Goal: Task Accomplishment & Management: Use online tool/utility

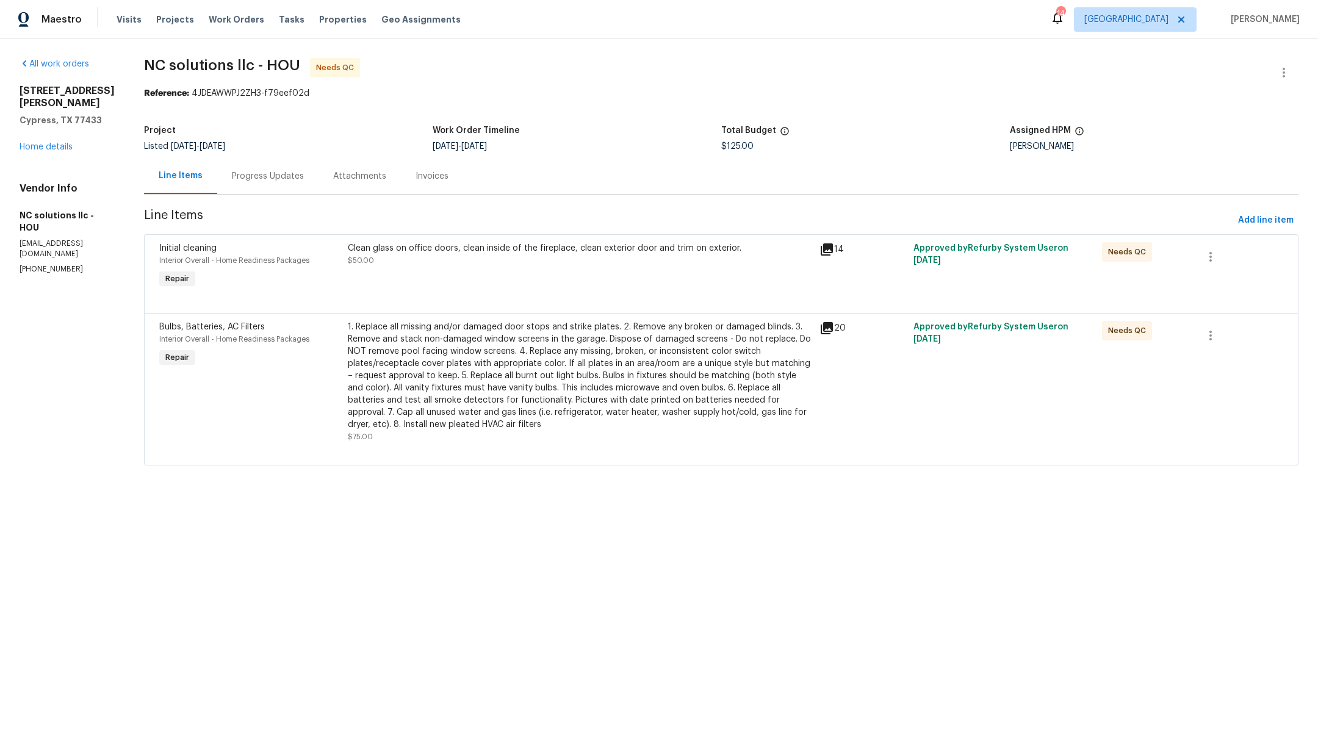
click at [595, 274] on div "Clean glass on office doors, clean inside of the fireplace, clean exterior door…" at bounding box center [580, 267] width 472 height 56
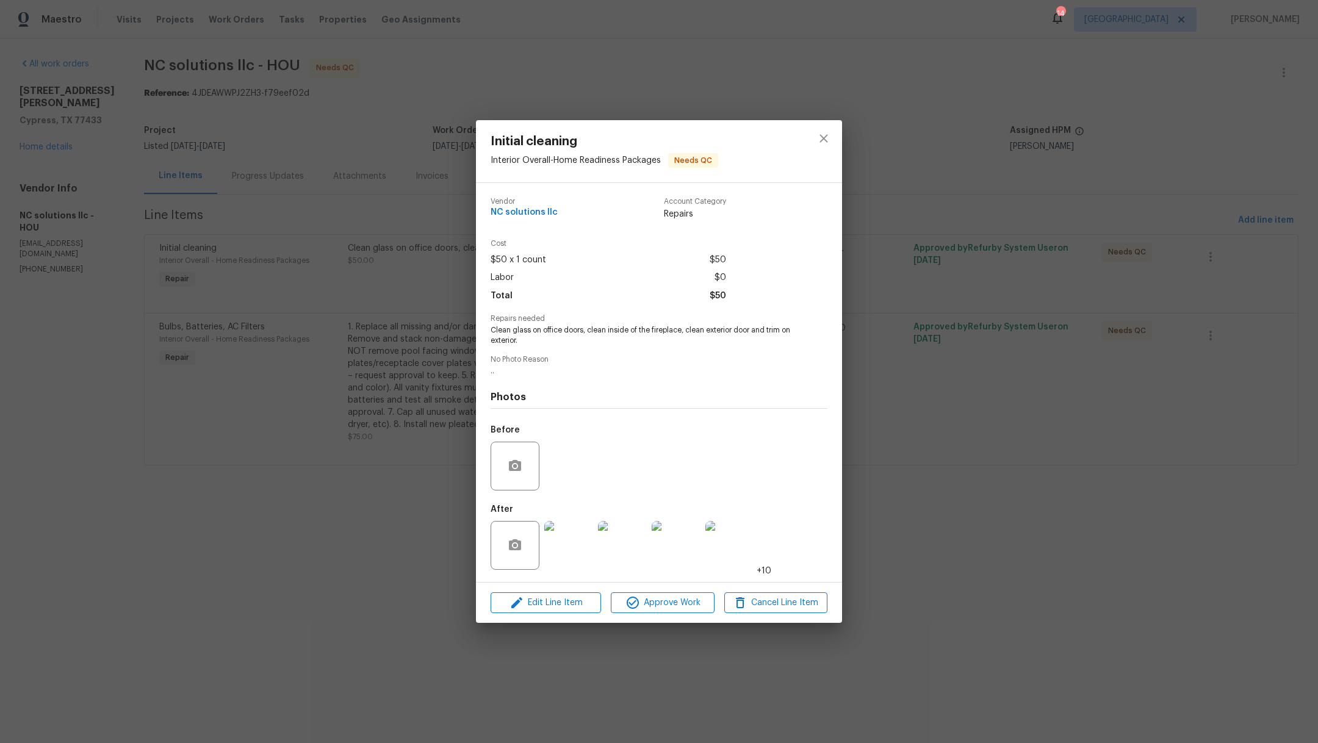
click at [564, 547] on img at bounding box center [568, 545] width 49 height 49
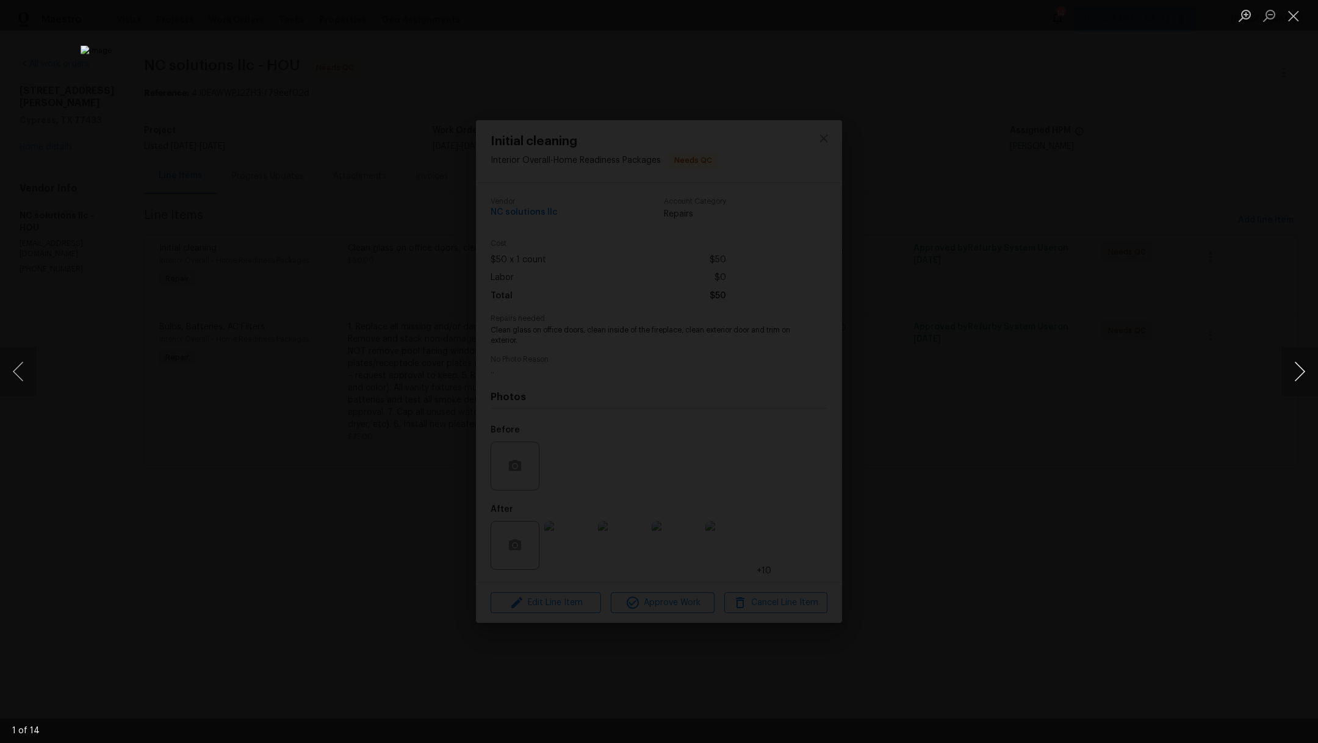
click at [1300, 378] on button "Next image" at bounding box center [1299, 371] width 37 height 49
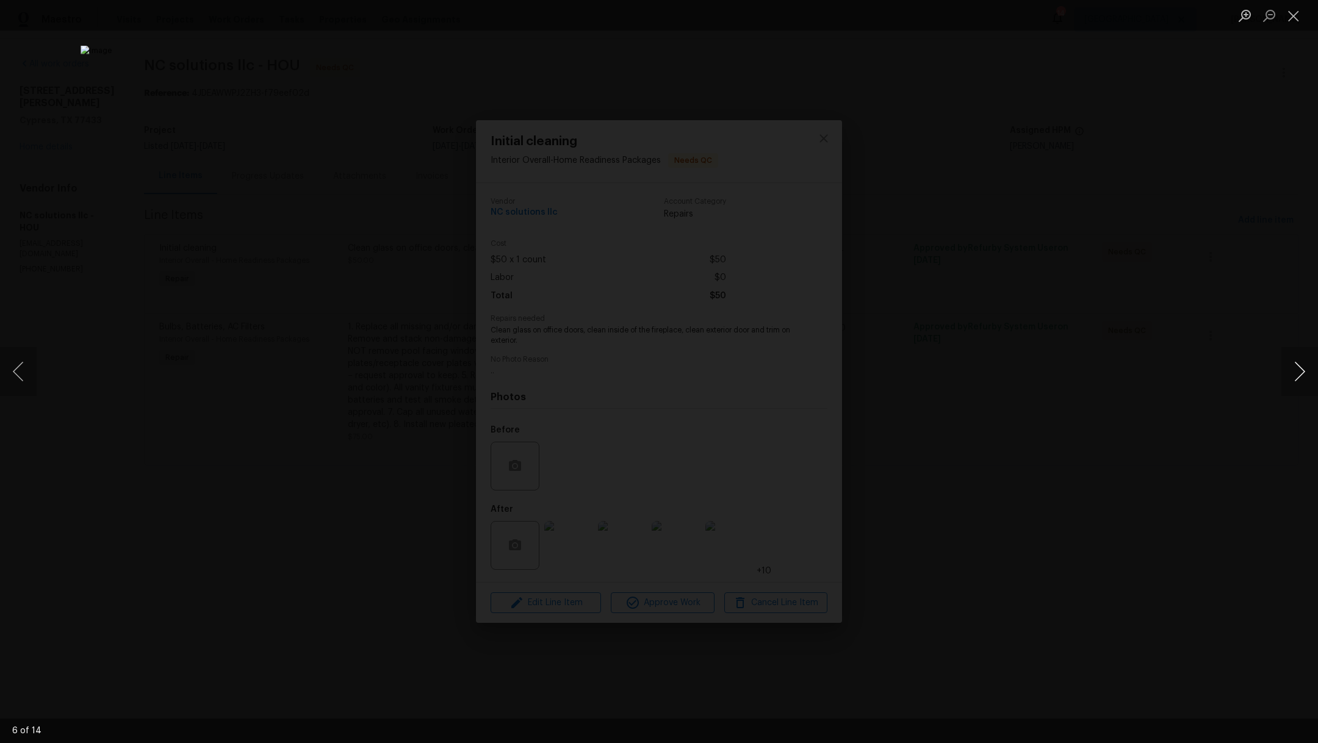
click at [1300, 378] on button "Next image" at bounding box center [1299, 371] width 37 height 49
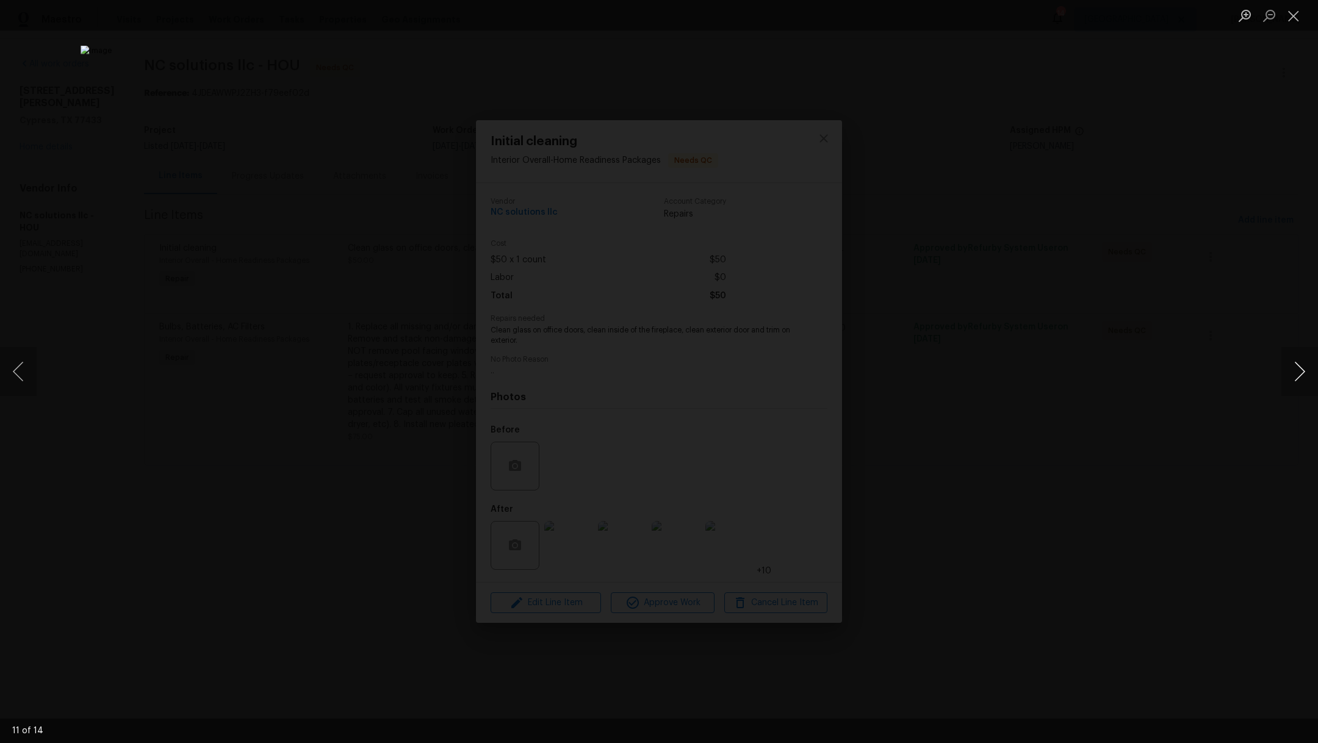
click at [1300, 378] on button "Next image" at bounding box center [1299, 371] width 37 height 49
click at [1308, 16] on ul "Lightbox" at bounding box center [1275, 15] width 85 height 31
click at [1297, 21] on button "Close lightbox" at bounding box center [1293, 15] width 24 height 21
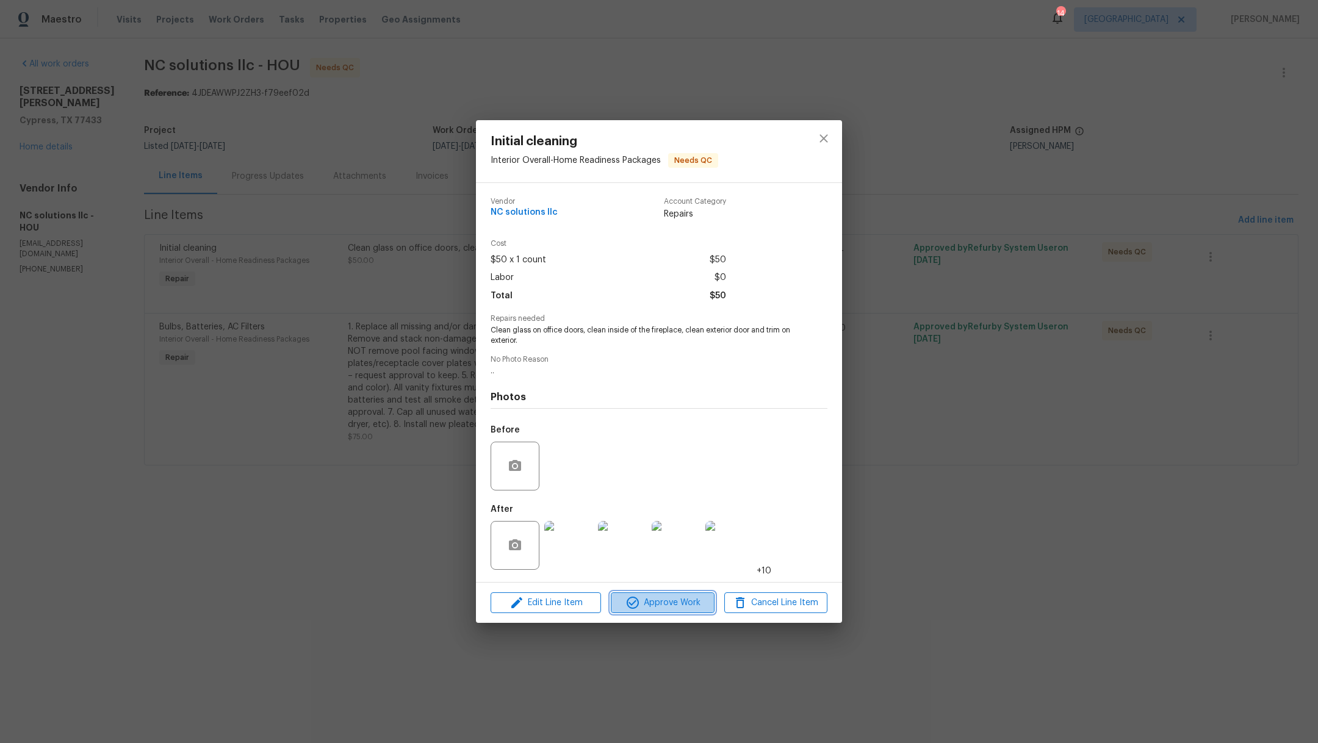
click at [653, 602] on span "Approve Work" at bounding box center [662, 603] width 96 height 15
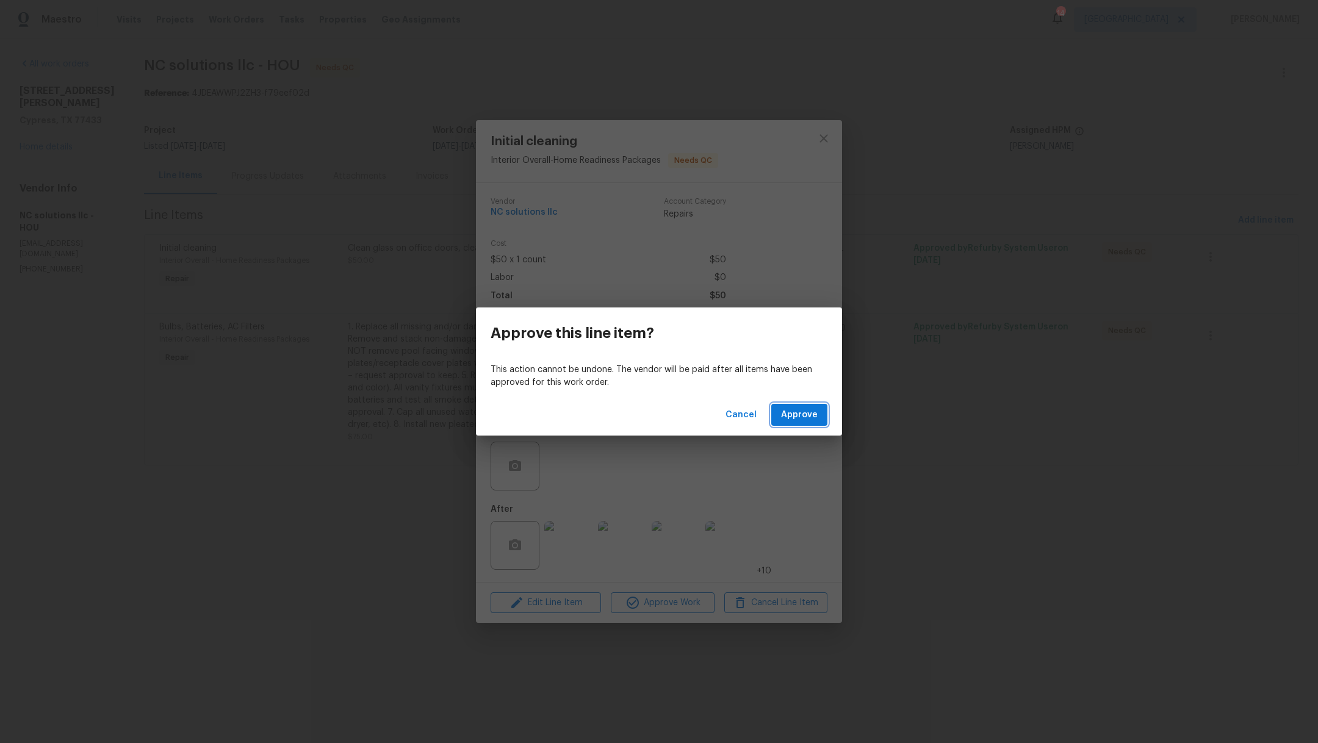
click at [797, 419] on span "Approve" at bounding box center [799, 415] width 37 height 15
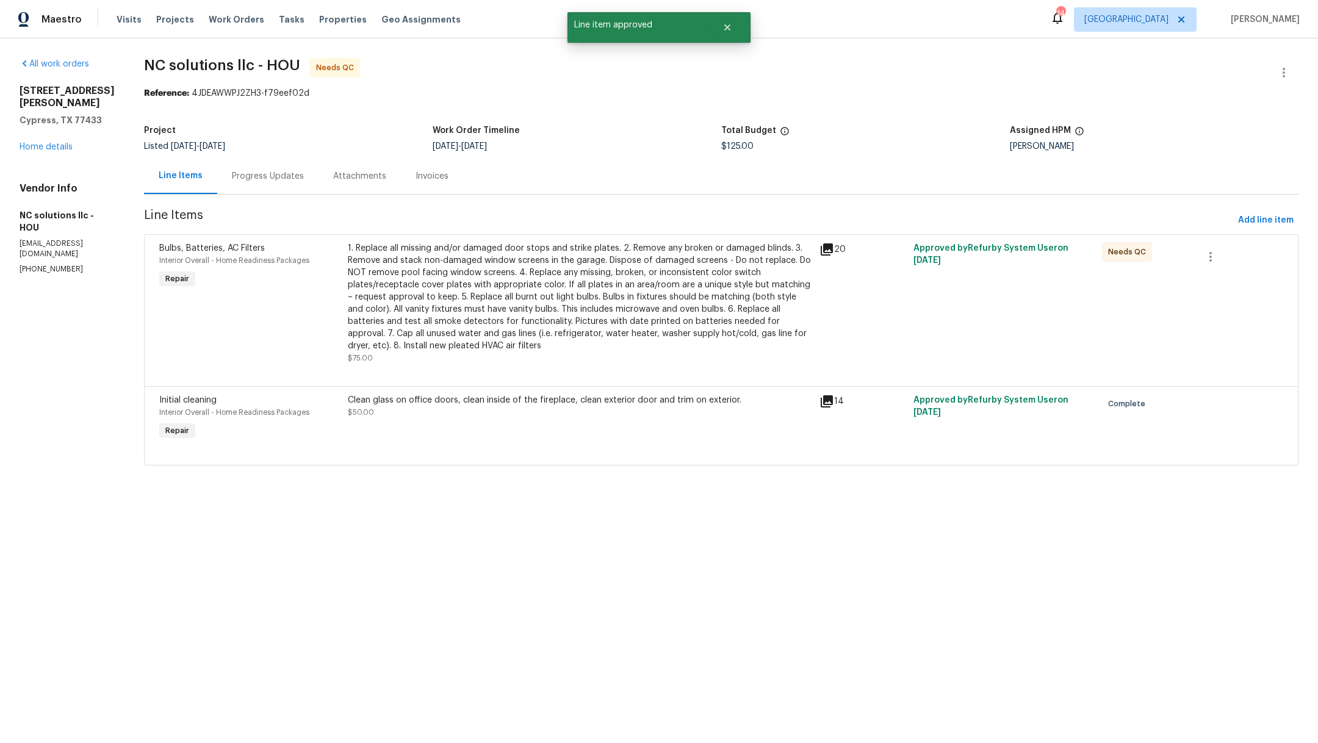
click at [617, 305] on div "1. Replace all missing and/or damaged door stops and strike plates. 2. Remove a…" at bounding box center [580, 297] width 464 height 110
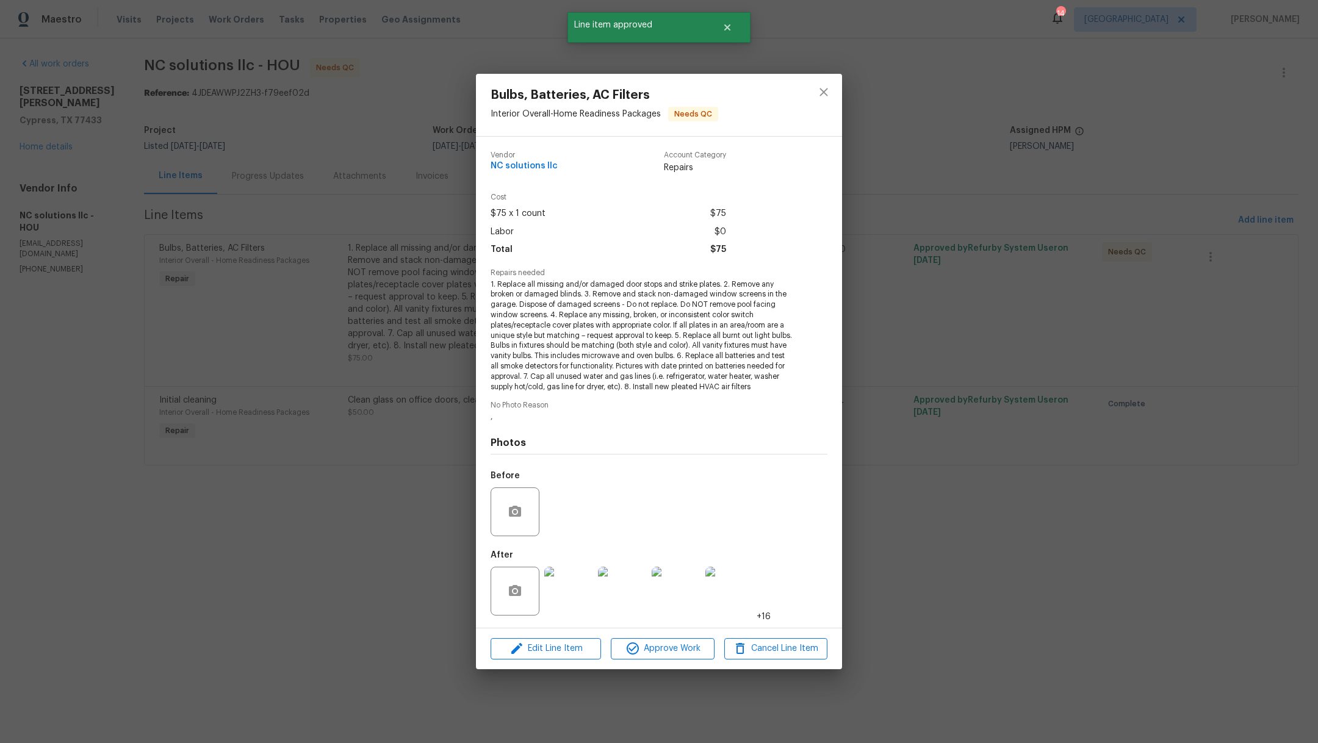
click at [566, 584] on img at bounding box center [568, 591] width 49 height 49
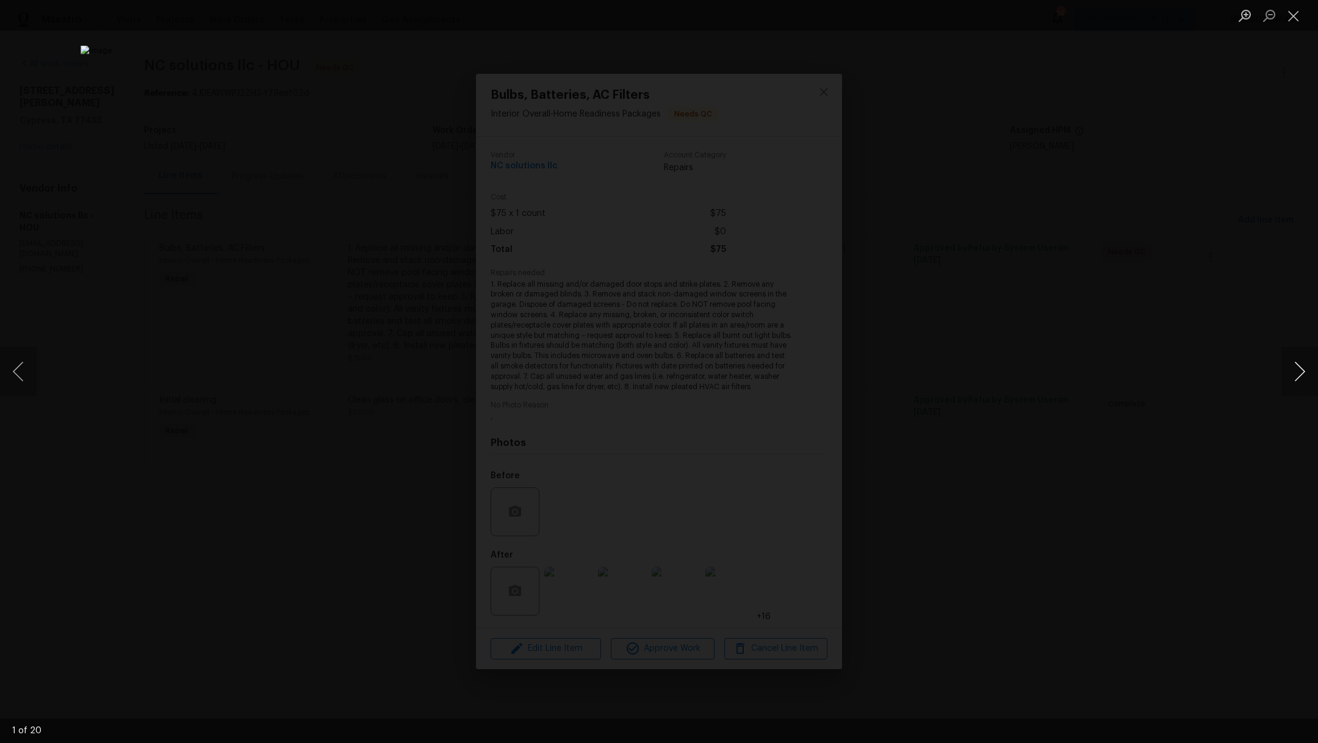
click at [1306, 382] on button "Next image" at bounding box center [1299, 371] width 37 height 49
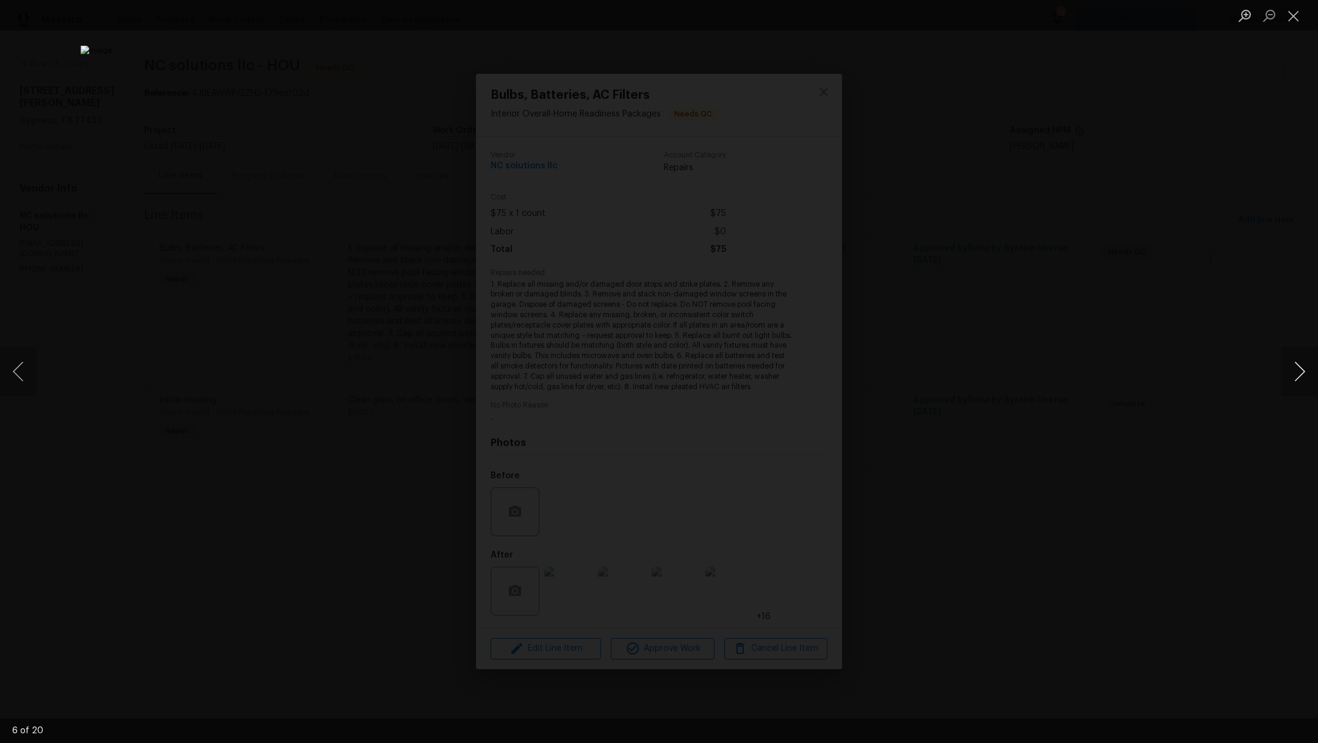
click at [1306, 382] on button "Next image" at bounding box center [1299, 371] width 37 height 49
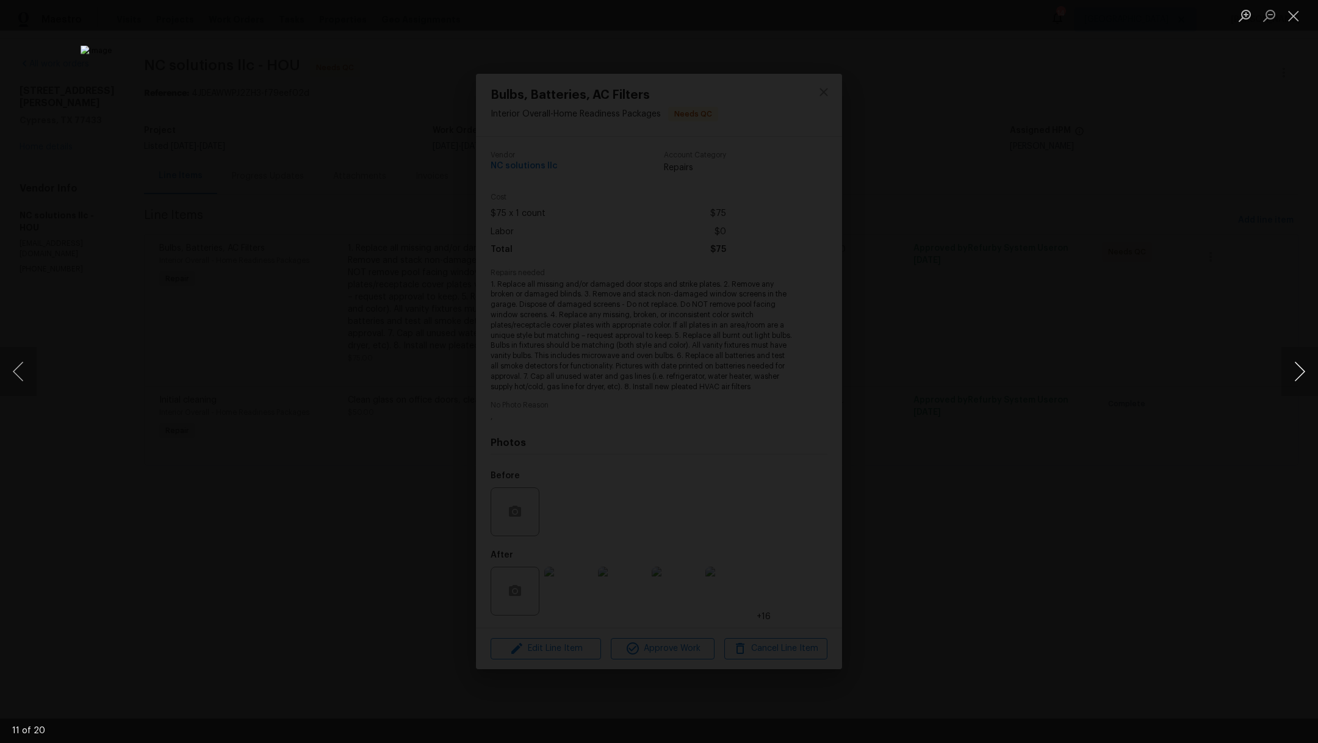
click at [1306, 382] on button "Next image" at bounding box center [1299, 371] width 37 height 49
click at [1298, 19] on button "Close lightbox" at bounding box center [1293, 15] width 24 height 21
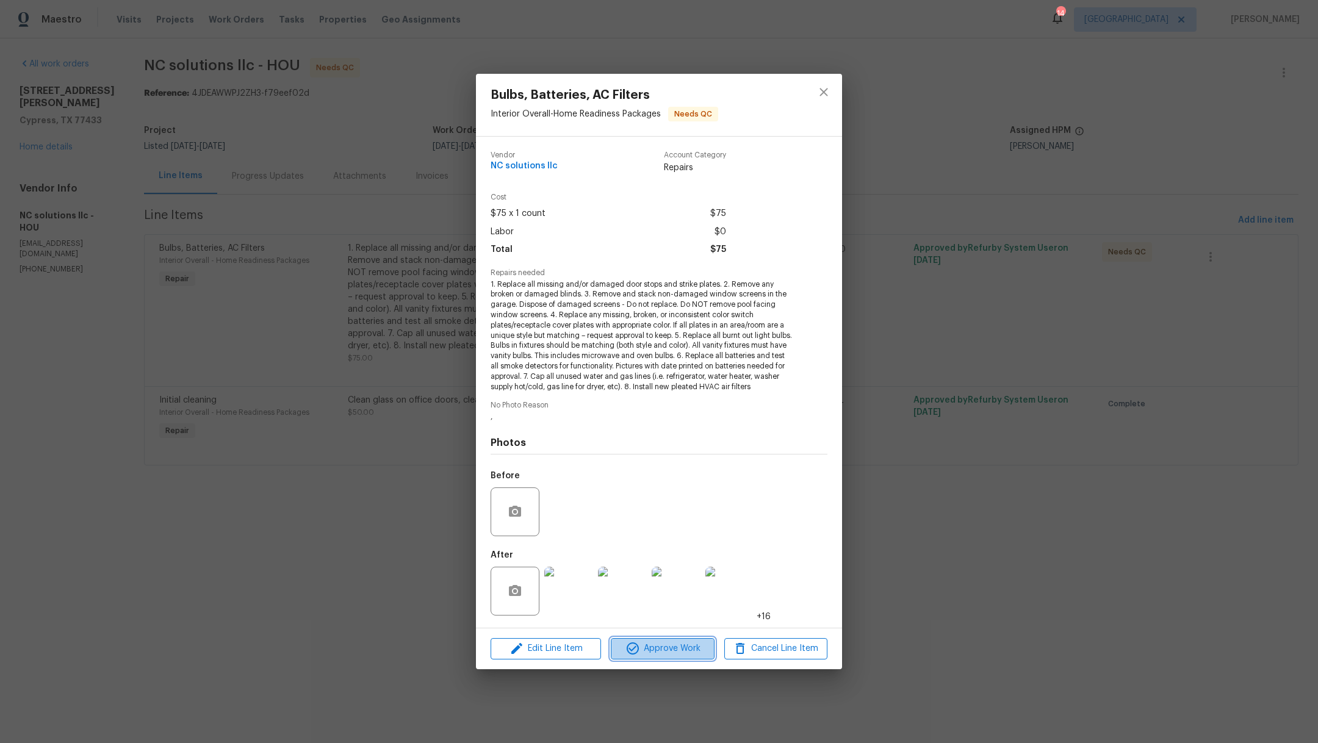
click at [649, 650] on span "Approve Work" at bounding box center [662, 648] width 96 height 15
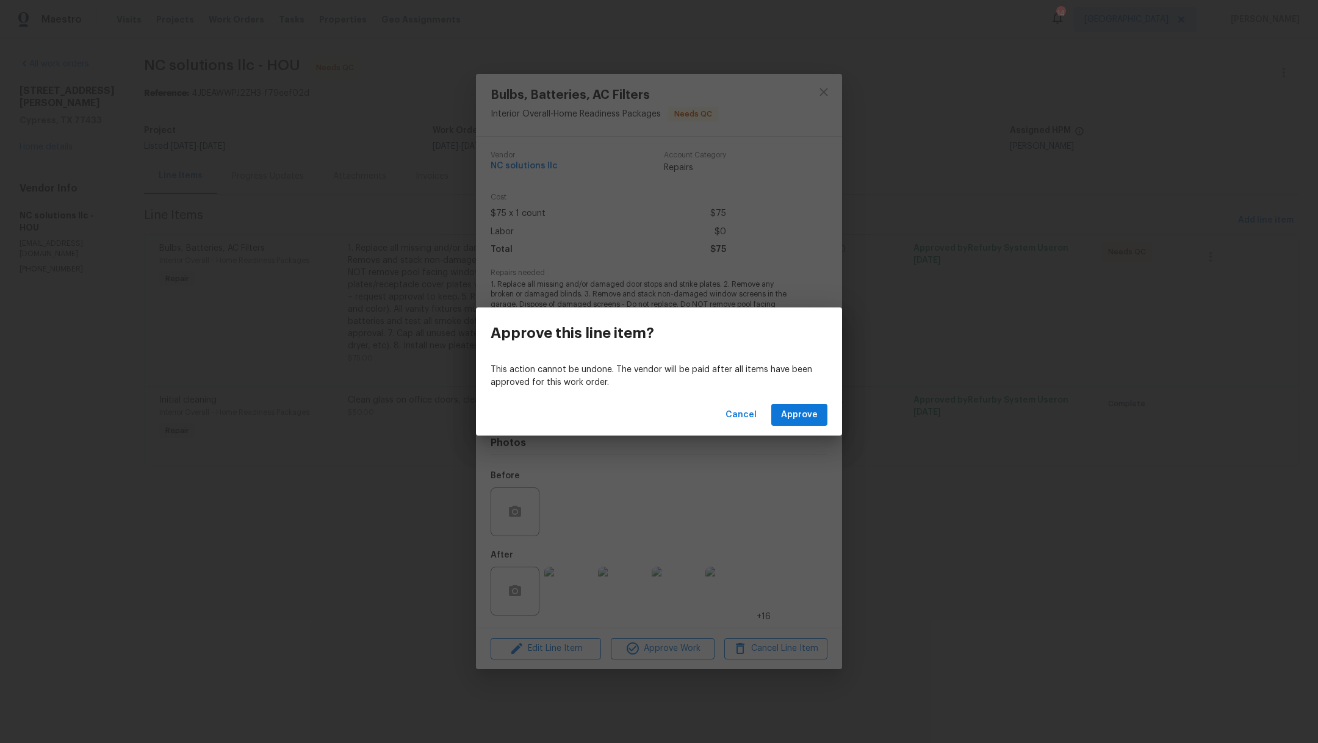
click at [804, 427] on div "Cancel Approve" at bounding box center [659, 415] width 366 height 42
click at [803, 417] on span "Approve" at bounding box center [799, 415] width 37 height 15
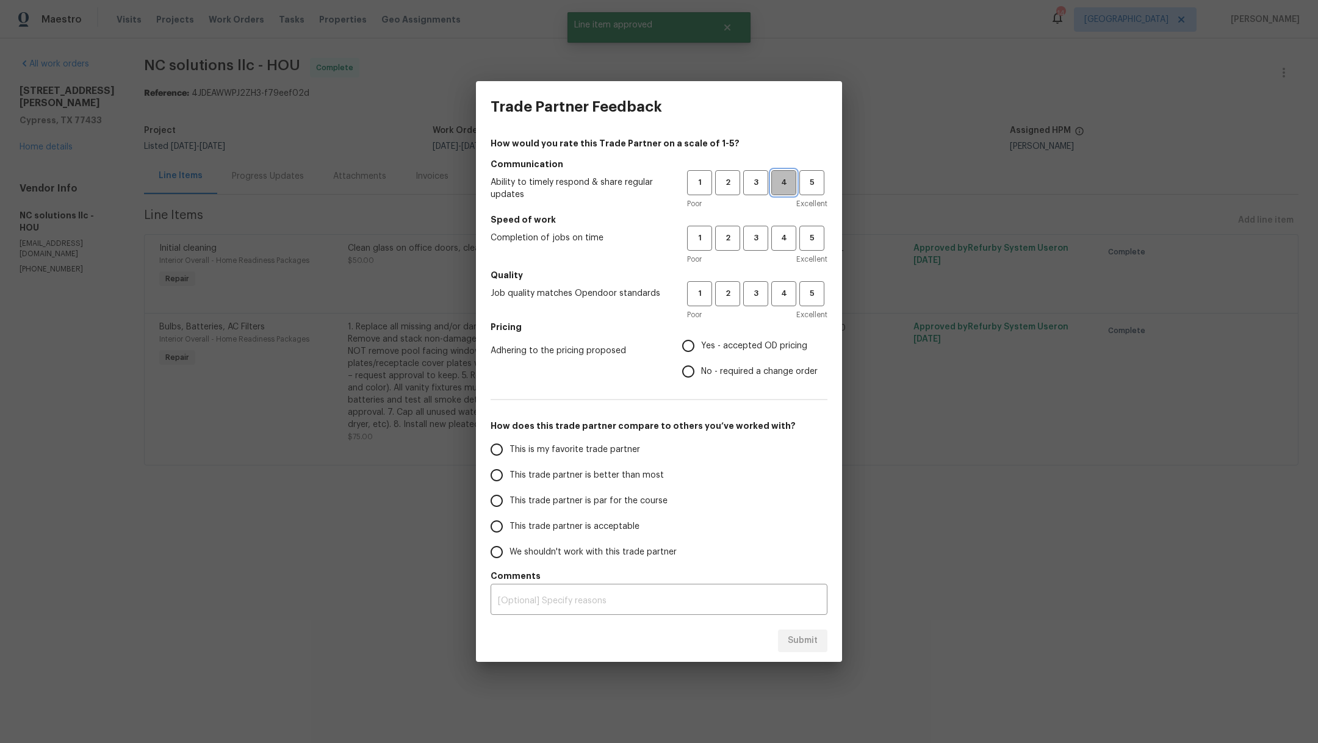
click at [787, 188] on span "4" at bounding box center [784, 183] width 23 height 14
click at [756, 245] on span "3" at bounding box center [755, 238] width 23 height 14
click at [754, 299] on span "3" at bounding box center [755, 294] width 23 height 14
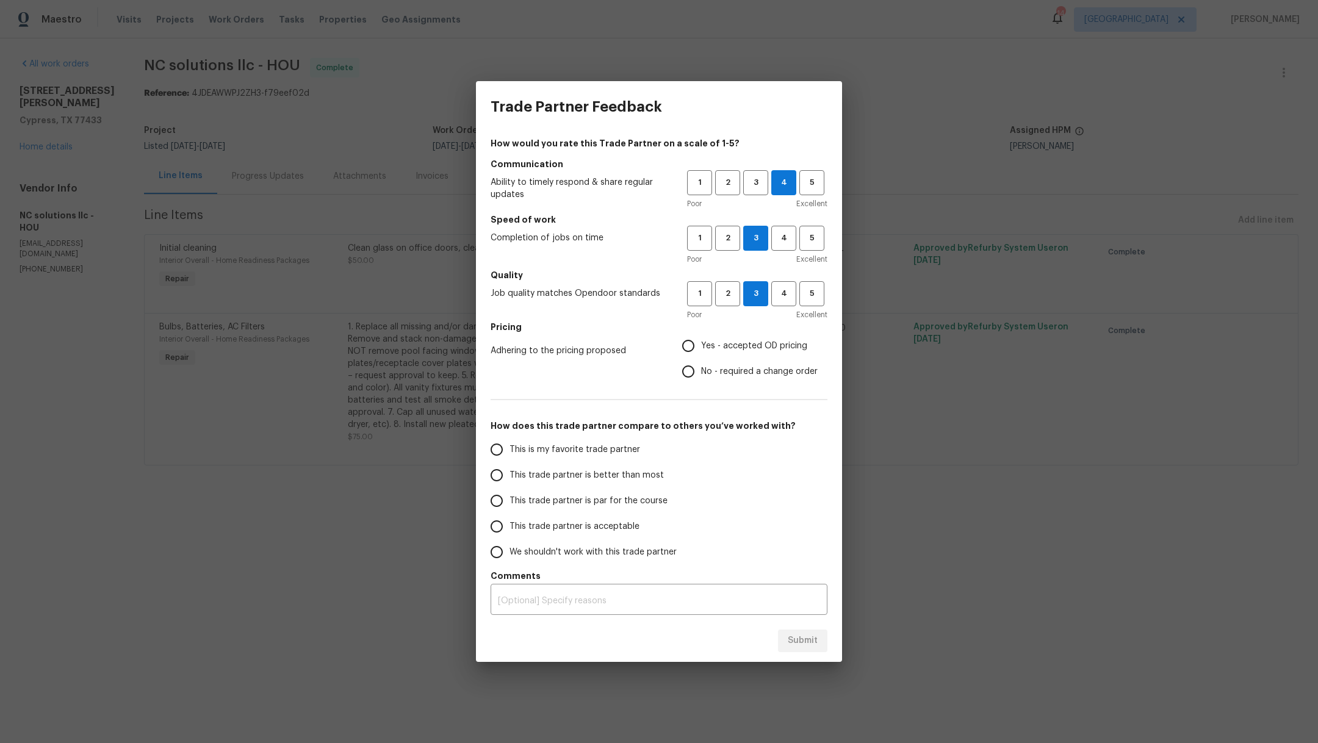
click at [734, 378] on span "No - required a change order" at bounding box center [759, 372] width 117 height 13
click at [701, 378] on input "No - required a change order" at bounding box center [688, 372] width 26 height 26
radio input "true"
click at [597, 448] on span "This is my favorite trade partner" at bounding box center [575, 450] width 131 height 13
click at [510, 448] on input "This is my favorite trade partner" at bounding box center [497, 450] width 26 height 26
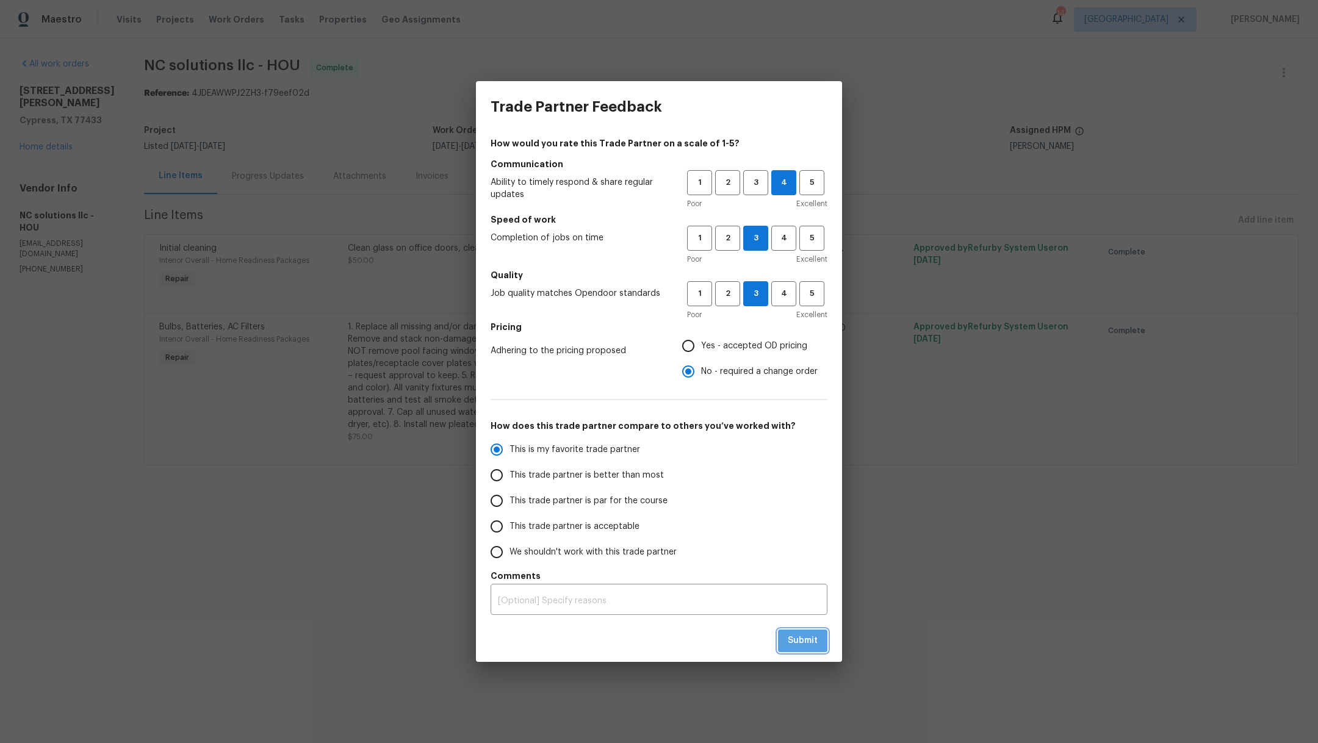
click at [809, 649] on button "Submit" at bounding box center [802, 641] width 49 height 23
radio input "true"
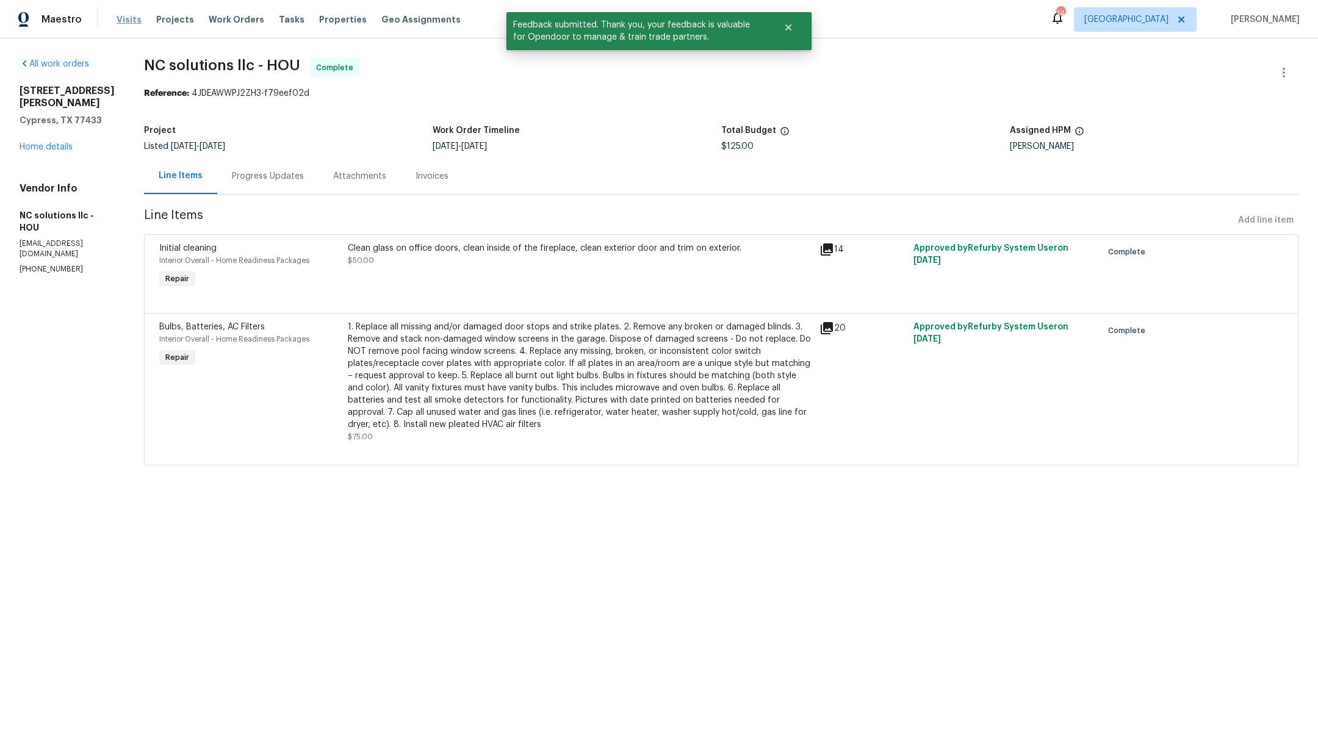
click at [120, 18] on span "Visits" at bounding box center [129, 19] width 25 height 12
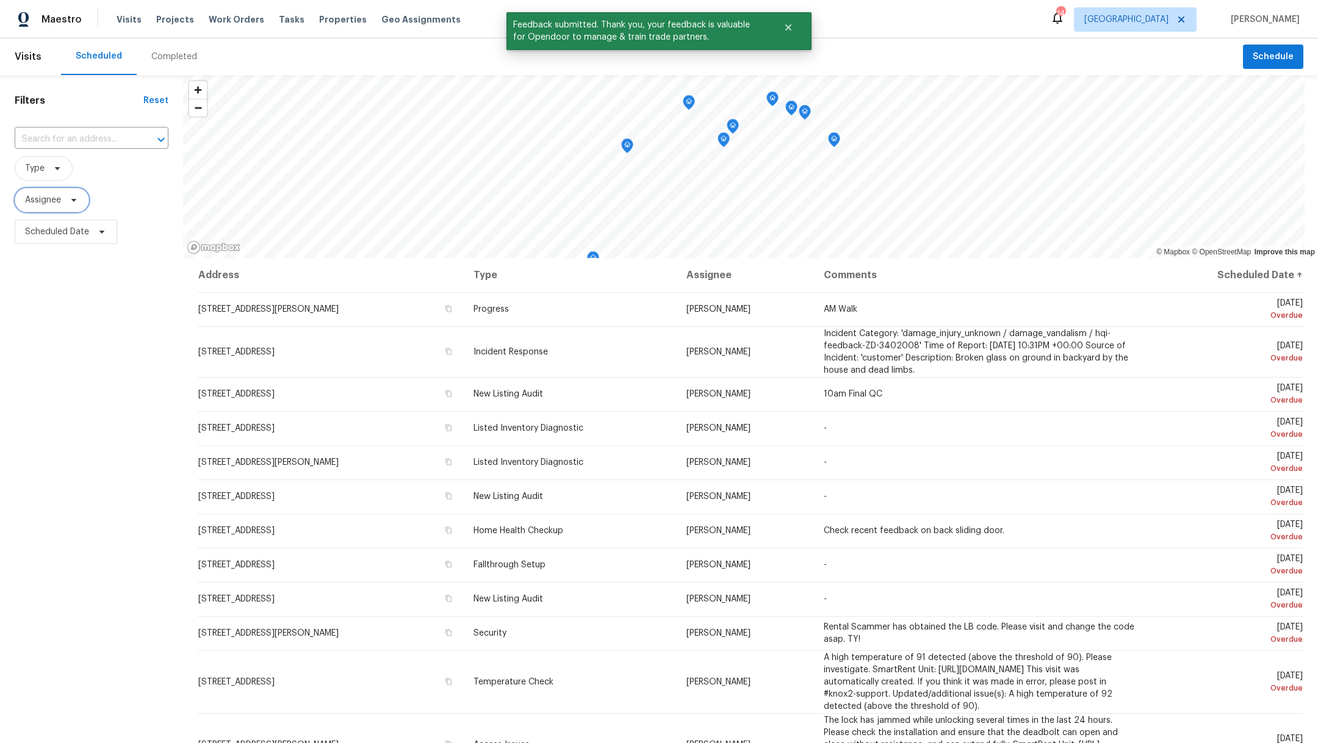
click at [38, 203] on span "Assignee" at bounding box center [43, 200] width 36 height 12
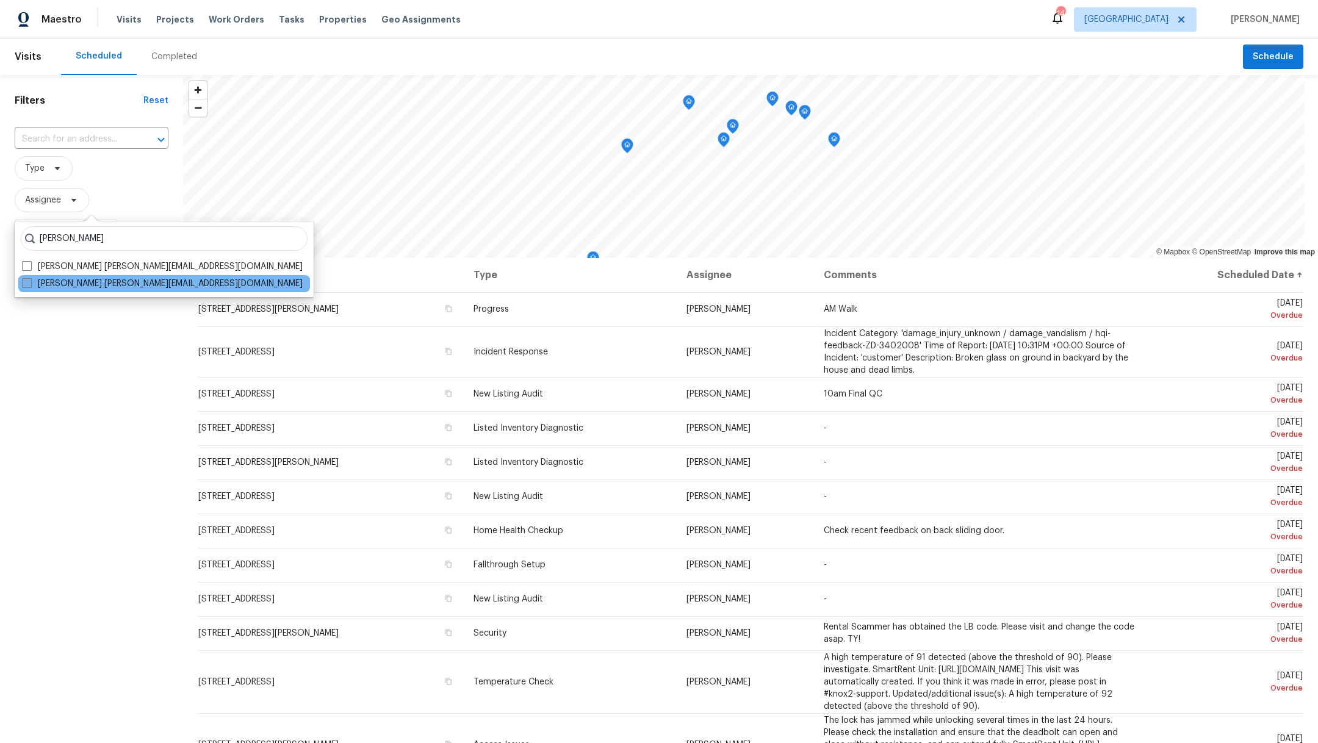
type input "[PERSON_NAME]"
click at [23, 285] on span at bounding box center [27, 283] width 10 height 10
click at [23, 285] on input "[PERSON_NAME] [PERSON_NAME][EMAIL_ADDRESS][DOMAIN_NAME]" at bounding box center [26, 282] width 8 height 8
checkbox input "true"
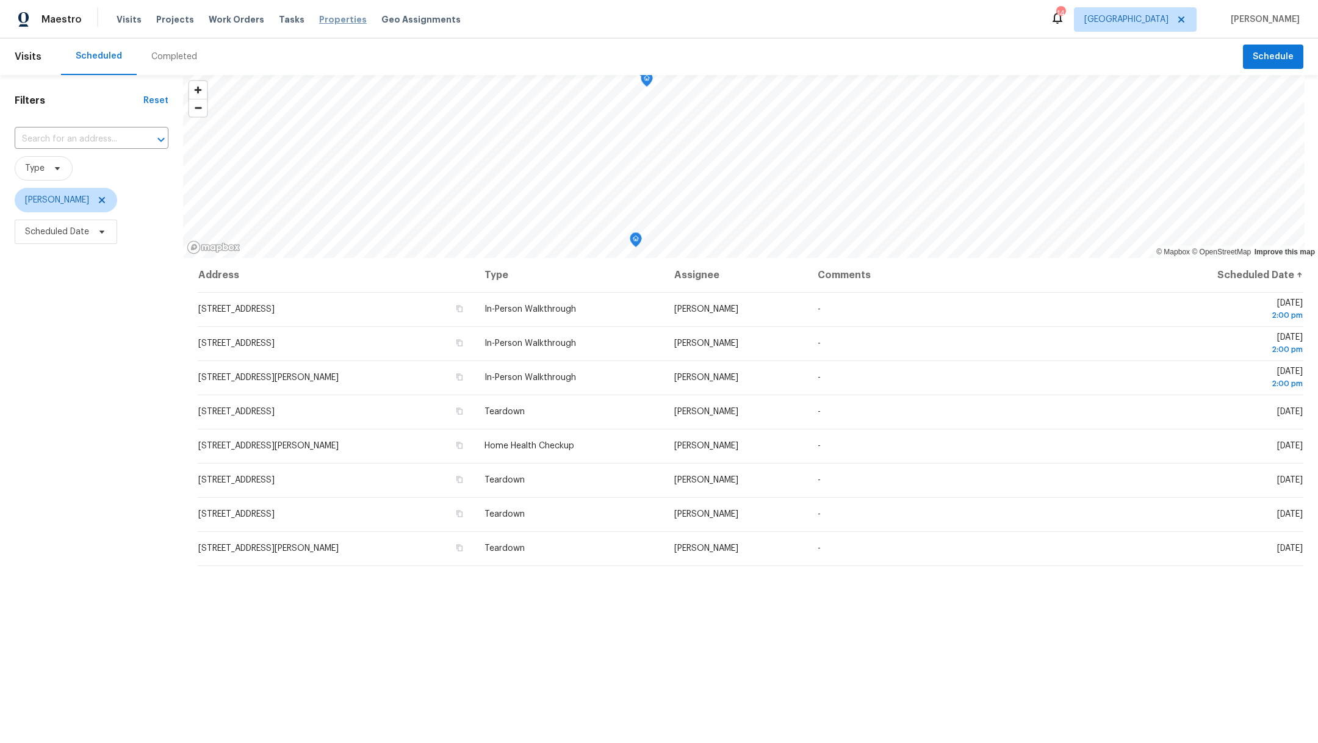
click at [336, 23] on span "Properties" at bounding box center [343, 19] width 48 height 12
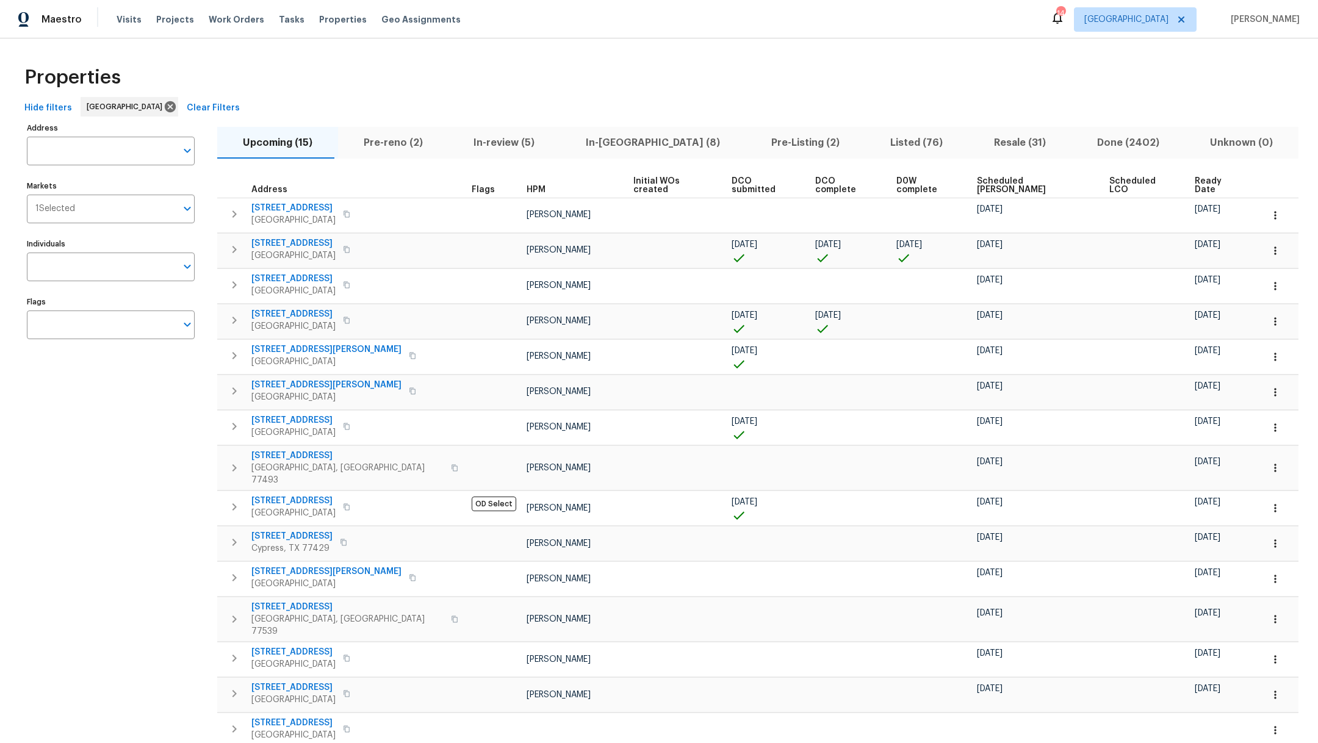
click at [402, 148] on span "Pre-reno (2)" at bounding box center [393, 142] width 96 height 17
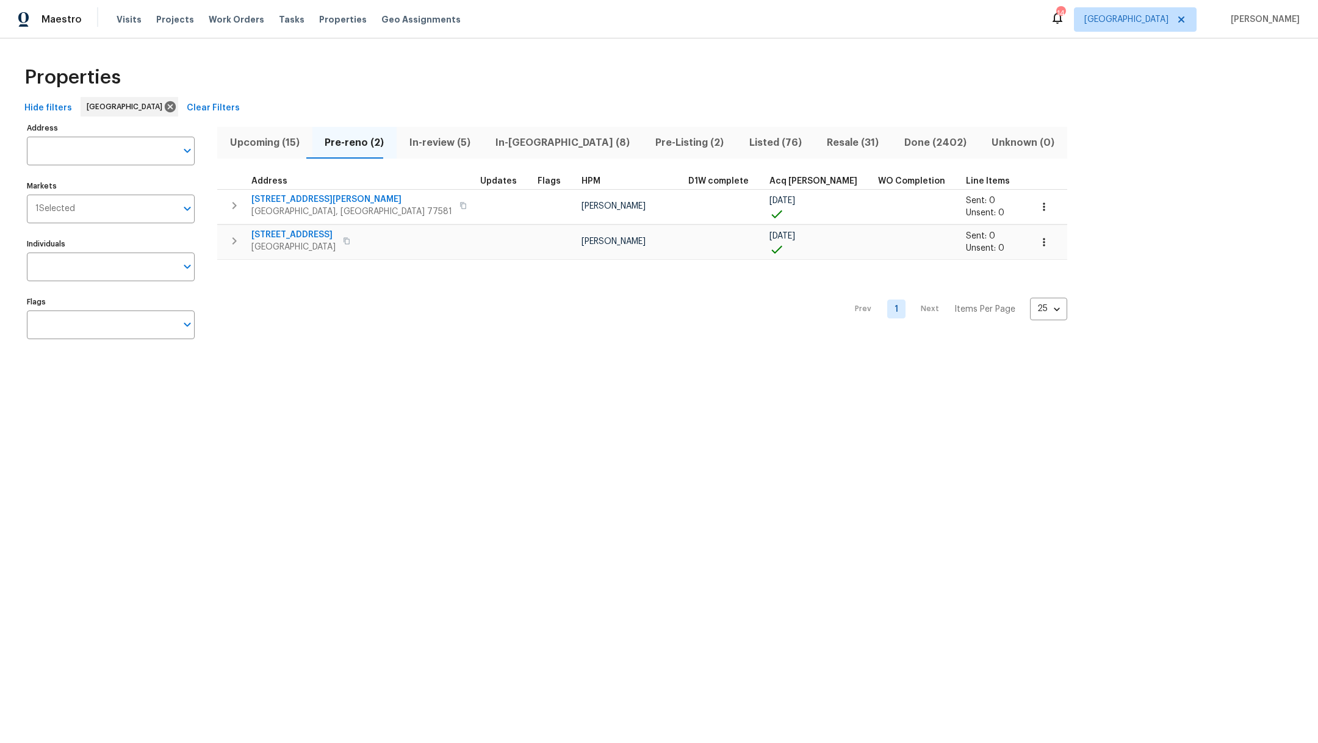
click at [444, 145] on span "In-review (5)" at bounding box center [440, 142] width 72 height 17
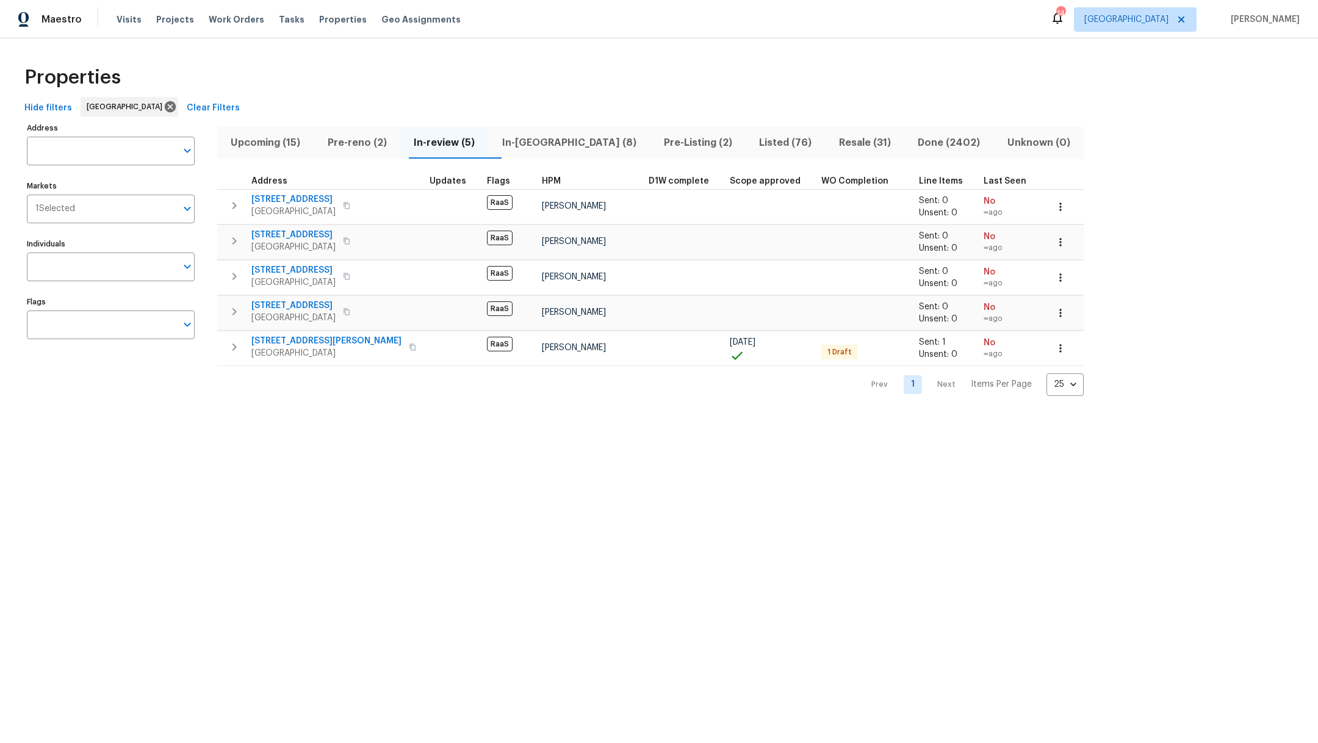
click at [542, 145] on span "In-[GEOGRAPHIC_DATA] (8)" at bounding box center [569, 142] width 147 height 17
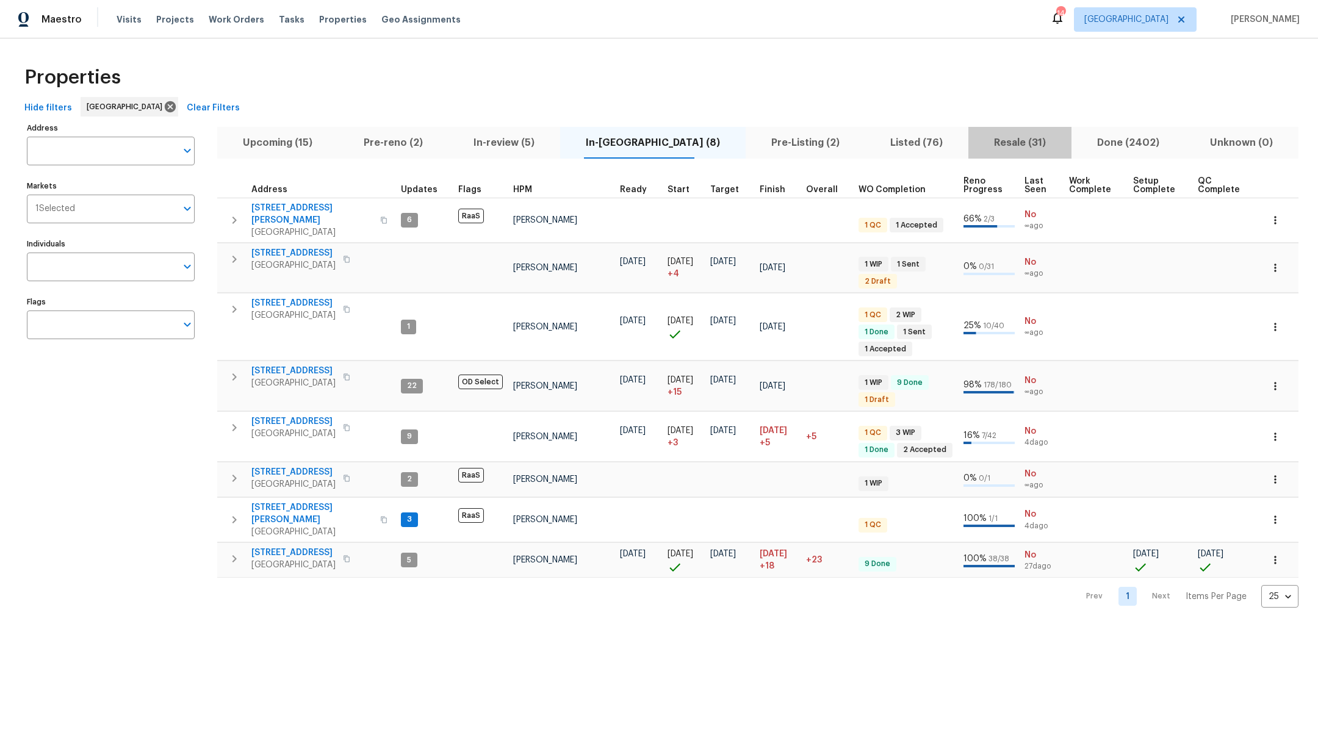
click at [987, 146] on span "Resale (31)" at bounding box center [1020, 142] width 88 height 17
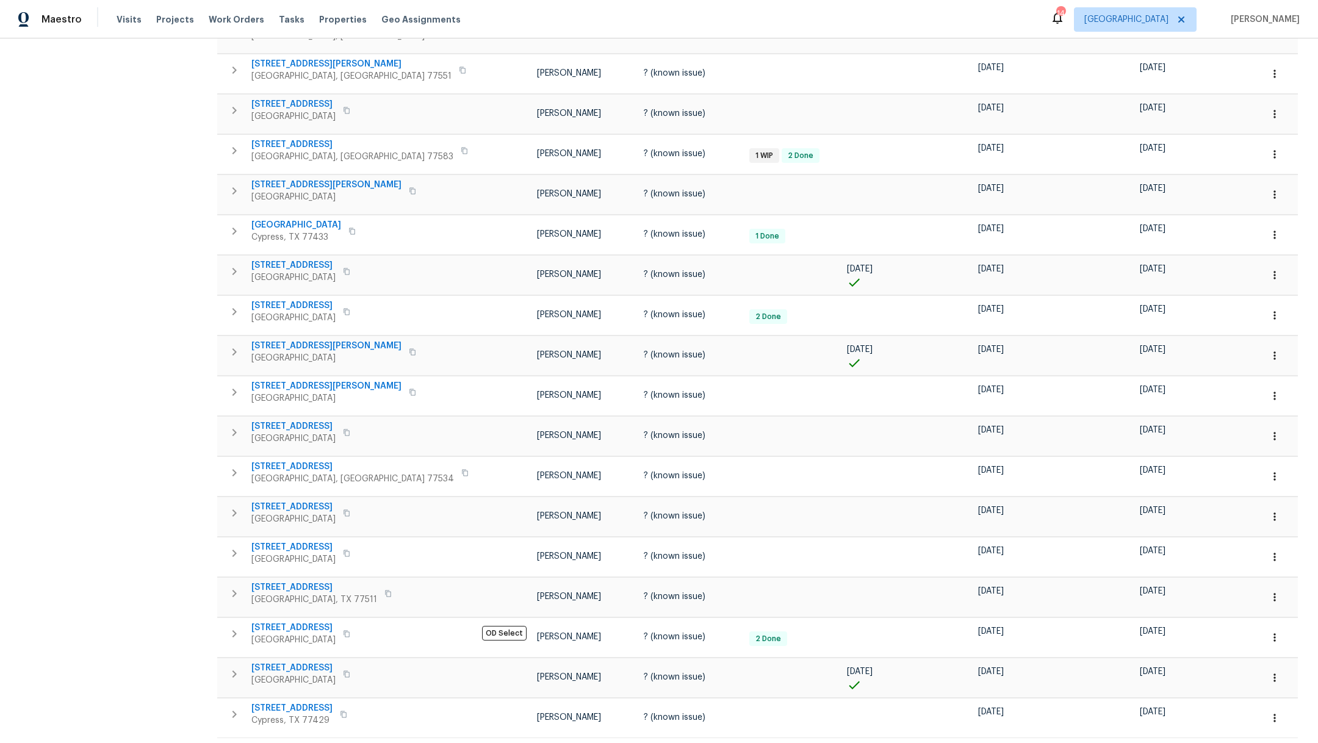
scroll to position [507, 0]
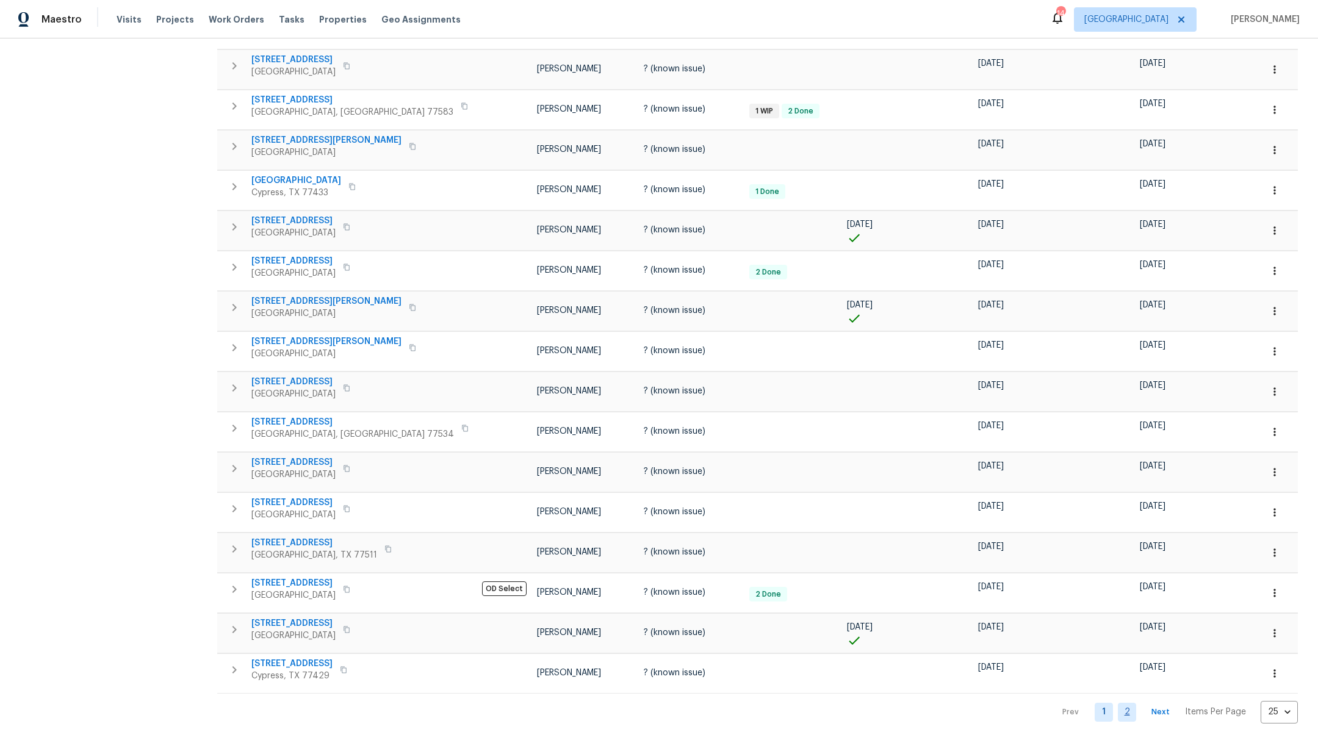
click at [1118, 703] on link "2" at bounding box center [1127, 712] width 18 height 19
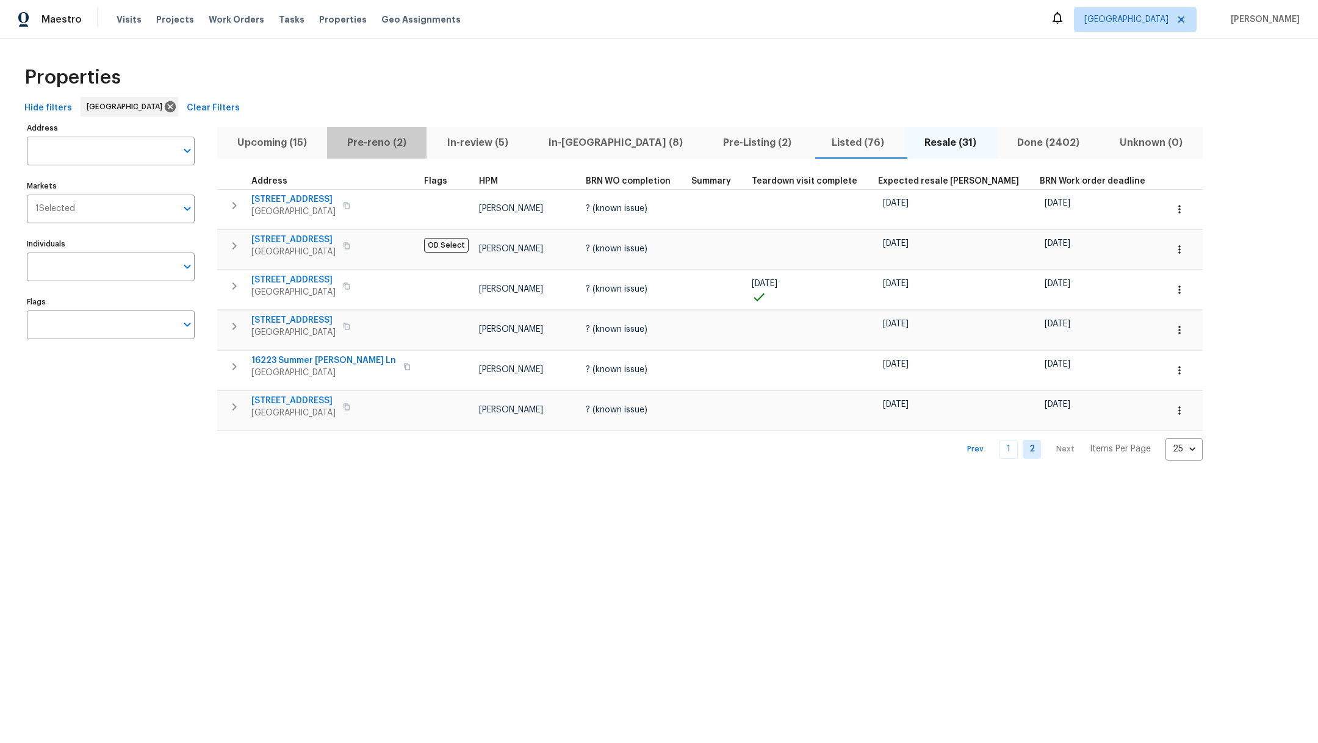
click at [392, 142] on span "Pre-reno (2)" at bounding box center [376, 142] width 85 height 17
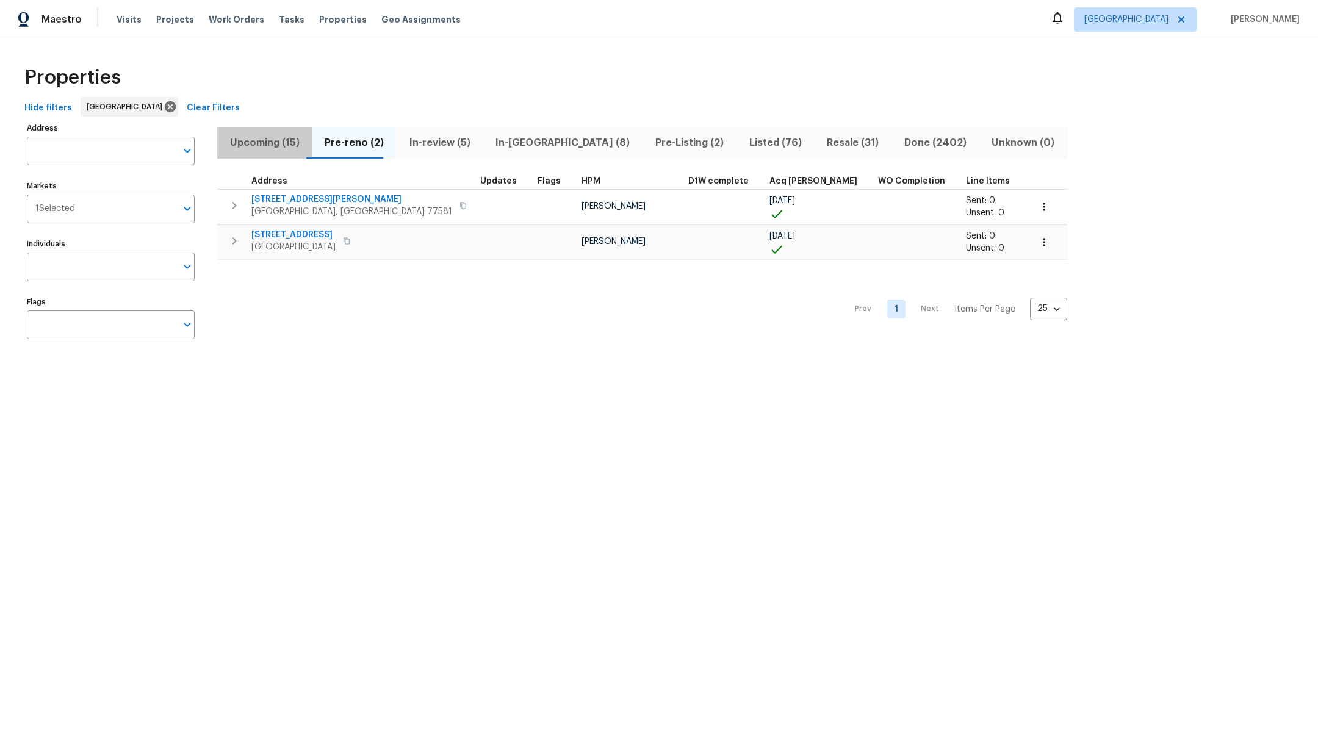
click at [268, 136] on span "Upcoming (15)" at bounding box center [265, 142] width 81 height 17
